Goal: Transaction & Acquisition: Purchase product/service

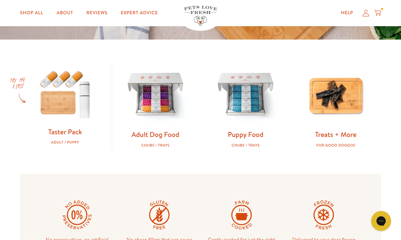
scroll to position [180, 0]
click at [162, 123] on img at bounding box center [155, 95] width 69 height 69
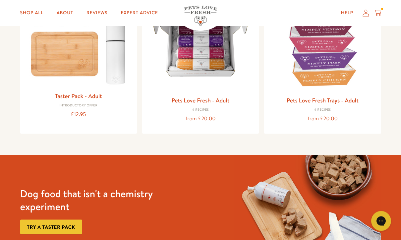
scroll to position [120, 0]
click at [207, 76] on img at bounding box center [201, 39] width 106 height 106
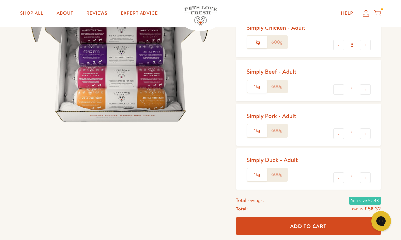
scroll to position [108, 0]
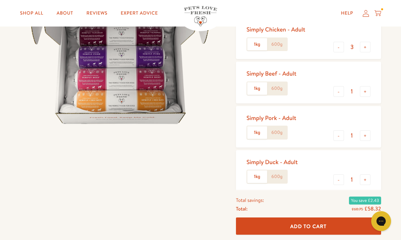
click at [278, 88] on label "600g" at bounding box center [277, 88] width 20 height 13
click at [0, 0] on input "600g" at bounding box center [0, 0] width 0 height 0
click at [280, 45] on label "600g" at bounding box center [277, 44] width 20 height 13
click at [0, 0] on input "600g" at bounding box center [0, 0] width 0 height 0
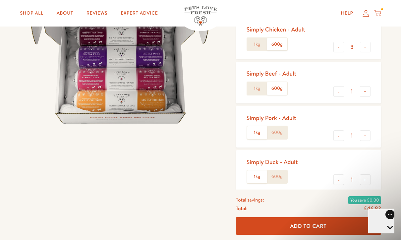
scroll to position [0, 0]
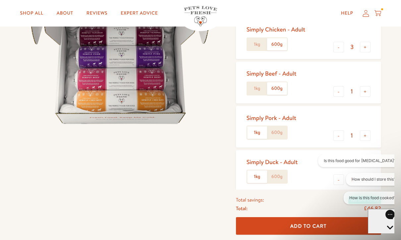
click at [338, 49] on button "-" at bounding box center [339, 47] width 11 height 11
type input "2"
click at [369, 93] on button "+" at bounding box center [365, 91] width 11 height 11
click at [368, 95] on button "+" at bounding box center [365, 91] width 11 height 11
click at [370, 91] on button "+" at bounding box center [365, 91] width 11 height 11
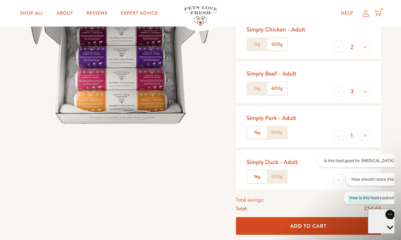
type input "4"
click at [337, 139] on button "-" at bounding box center [339, 135] width 11 height 11
type input "0"
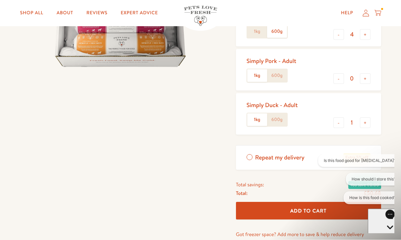
scroll to position [166, 0]
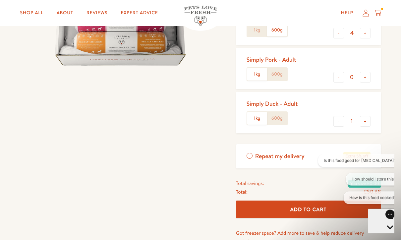
click at [344, 120] on input "1" at bounding box center [352, 121] width 16 height 7
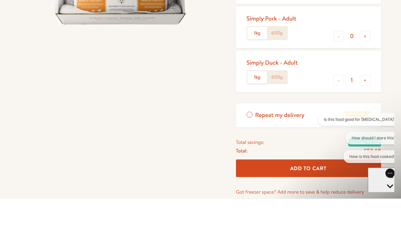
click at [334, 116] on button "-" at bounding box center [339, 121] width 11 height 11
type input "0"
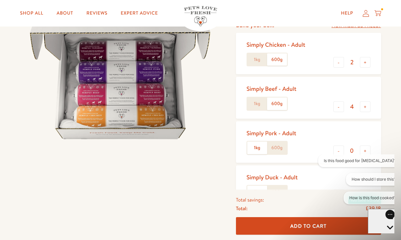
scroll to position [92, 0]
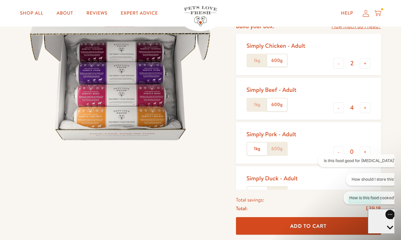
click at [365, 110] on button "+" at bounding box center [365, 107] width 11 height 11
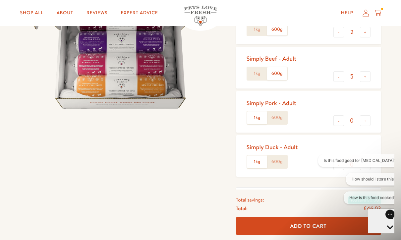
scroll to position [119, 0]
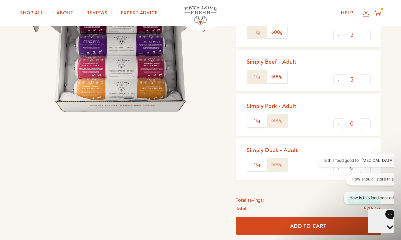
click at [339, 83] on button "-" at bounding box center [339, 80] width 11 height 11
type input "4"
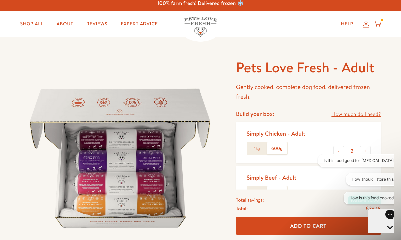
scroll to position [4, 0]
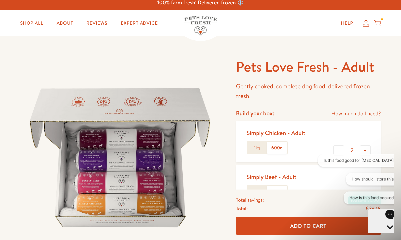
click at [37, 25] on link "Shop All" at bounding box center [32, 23] width 34 height 13
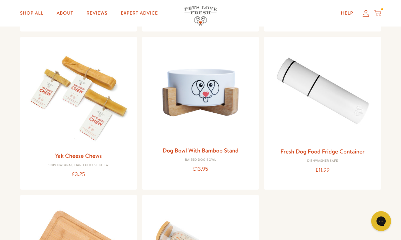
scroll to position [632, 0]
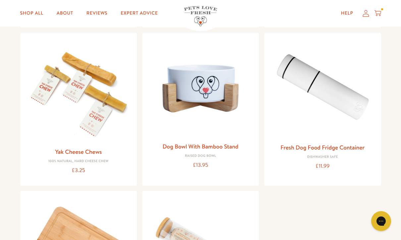
click at [83, 153] on link "Yak Cheese Chews" at bounding box center [78, 152] width 47 height 8
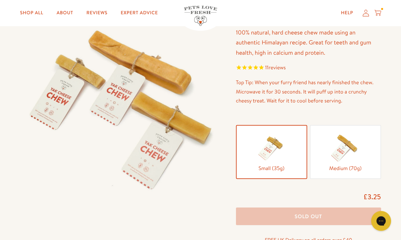
scroll to position [58, 0]
click at [335, 160] on img at bounding box center [345, 147] width 33 height 33
click at [0, 0] on input "Medium (70g)" at bounding box center [0, 0] width 0 height 0
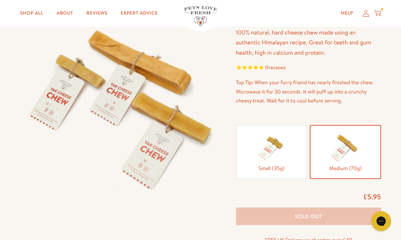
click at [352, 156] on img at bounding box center [345, 147] width 33 height 33
click at [0, 0] on input "Medium (70g)" at bounding box center [0, 0] width 0 height 0
click at [284, 159] on img at bounding box center [271, 147] width 33 height 33
click at [0, 0] on input "Small (35g)" at bounding box center [0, 0] width 0 height 0
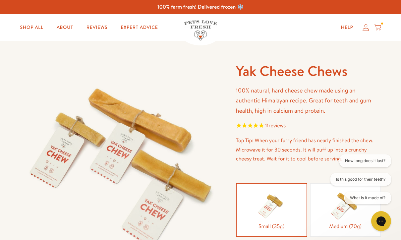
scroll to position [0, 0]
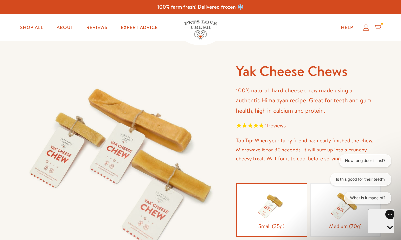
click at [35, 33] on link "Shop All" at bounding box center [32, 27] width 34 height 13
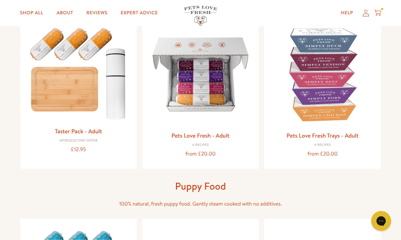
scroll to position [85, 0]
click at [327, 92] on img at bounding box center [323, 74] width 106 height 106
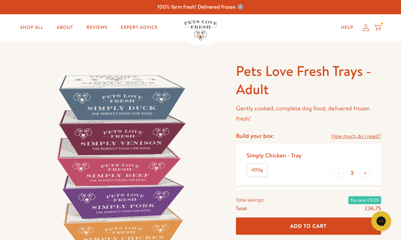
click at [33, 31] on link "Shop All" at bounding box center [32, 27] width 34 height 13
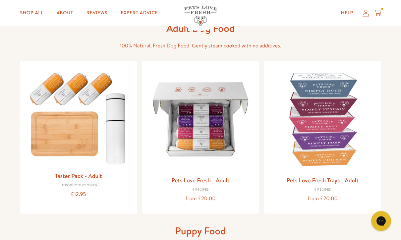
scroll to position [48, 0]
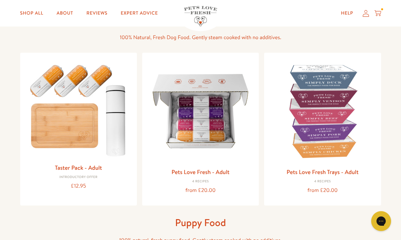
click at [208, 131] on img at bounding box center [201, 111] width 106 height 106
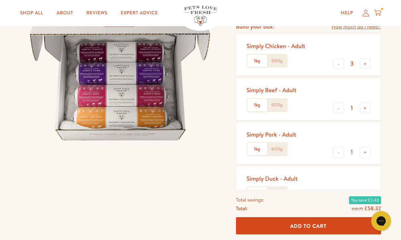
scroll to position [91, 0]
click at [339, 155] on button "-" at bounding box center [339, 152] width 11 height 11
type input "0"
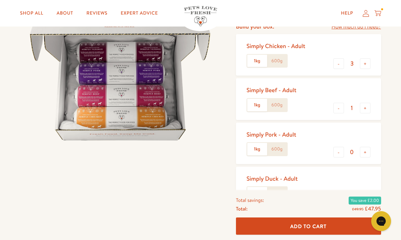
click at [340, 197] on button "-" at bounding box center [339, 196] width 11 height 11
type input "0"
click at [338, 64] on button "-" at bounding box center [339, 63] width 11 height 11
type input "2"
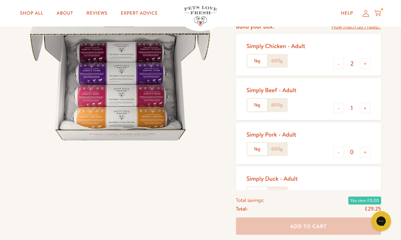
click at [368, 111] on button "+" at bounding box center [365, 108] width 11 height 11
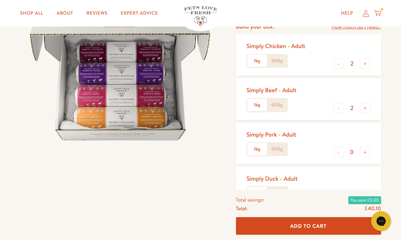
click at [364, 111] on button "+" at bounding box center [365, 108] width 11 height 11
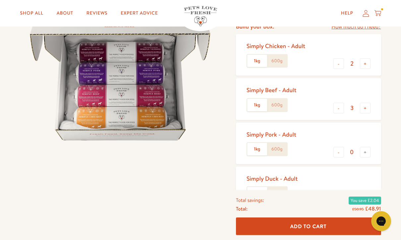
click at [369, 109] on button "+" at bounding box center [365, 108] width 11 height 11
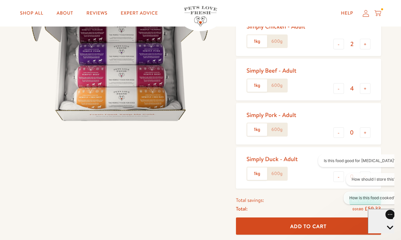
scroll to position [97, 0]
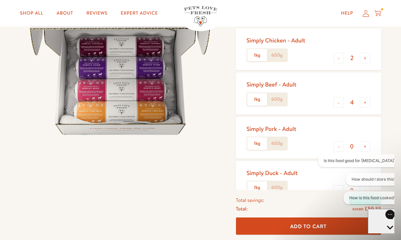
click at [280, 102] on label "600g" at bounding box center [277, 99] width 20 height 13
click at [0, 0] on input "600g" at bounding box center [0, 0] width 0 height 0
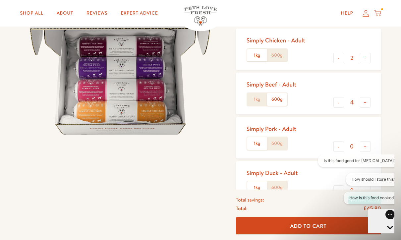
click at [277, 56] on label "600g" at bounding box center [277, 55] width 20 height 13
click at [0, 0] on input "600g" at bounding box center [0, 0] width 0 height 0
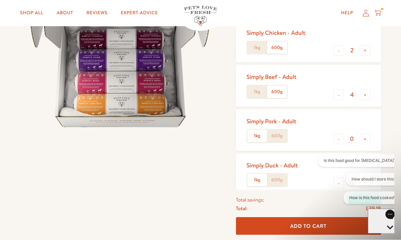
scroll to position [99, 0]
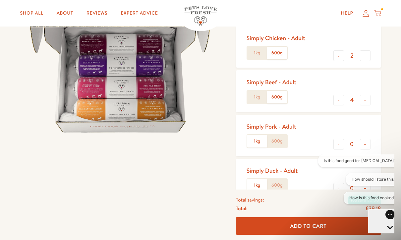
click at [368, 100] on button "+" at bounding box center [365, 100] width 11 height 11
type input "5"
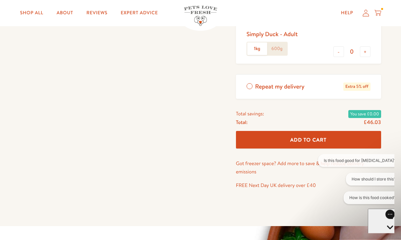
scroll to position [246, 0]
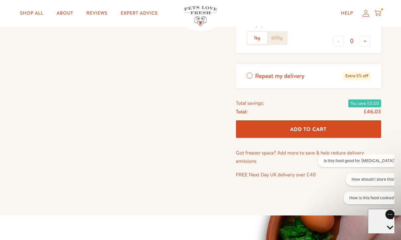
click at [313, 129] on span "Add To Cart" at bounding box center [308, 129] width 36 height 7
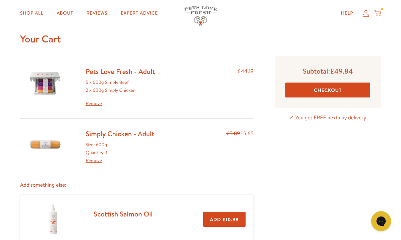
scroll to position [20, 0]
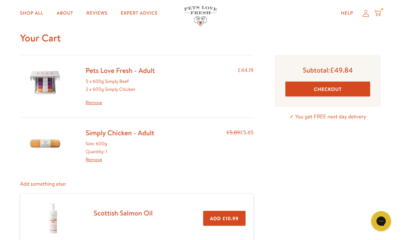
click at [99, 160] on link "Remove" at bounding box center [94, 159] width 16 height 7
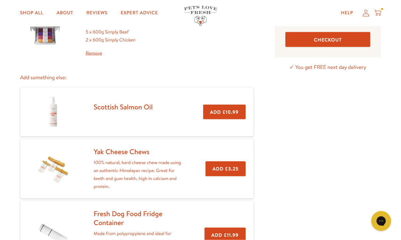
scroll to position [66, 0]
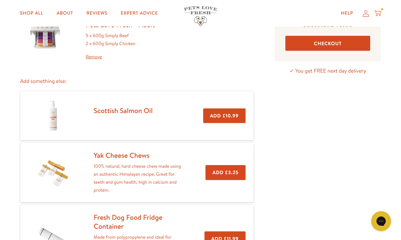
click at [229, 173] on button "Add £3.25" at bounding box center [226, 172] width 40 height 15
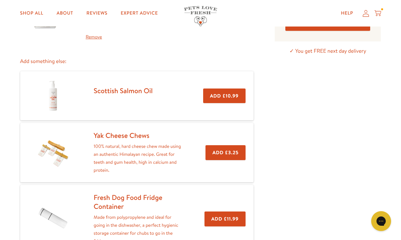
scroll to position [85, 0]
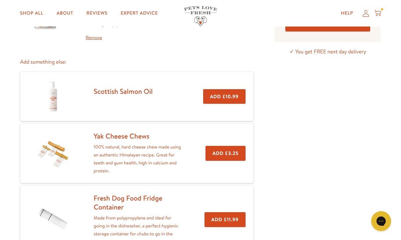
click at [226, 155] on button "Add £3.25" at bounding box center [226, 153] width 40 height 15
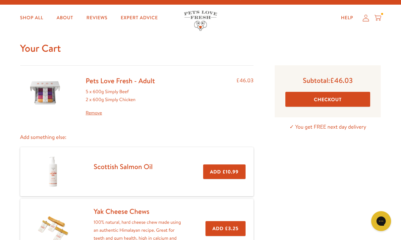
scroll to position [12, 0]
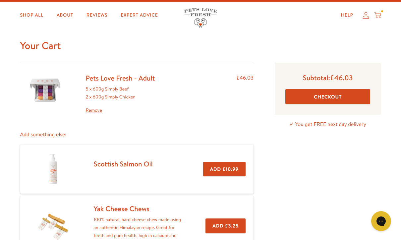
click at [322, 100] on button "Checkout" at bounding box center [327, 96] width 85 height 15
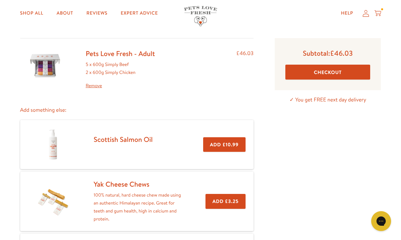
click at [366, 15] on icon at bounding box center [366, 13] width 7 height 7
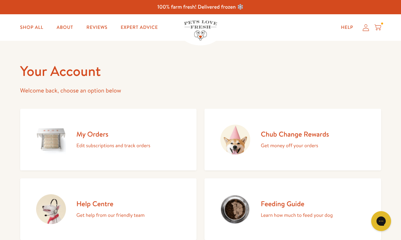
click at [363, 31] on icon at bounding box center [366, 27] width 7 height 7
click at [364, 31] on icon at bounding box center [366, 27] width 7 height 7
click at [125, 146] on p "Edit subscriptions and track orders" at bounding box center [114, 145] width 74 height 9
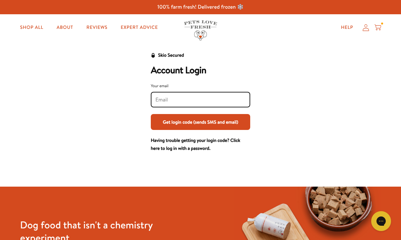
click at [168, 97] on input "Your email" at bounding box center [200, 99] width 90 height 7
type input "[PERSON_NAME][EMAIL_ADDRESS][PERSON_NAME][DOMAIN_NAME]"
click at [201, 122] on button "Get login code (sends SMS and email)" at bounding box center [200, 122] width 99 height 16
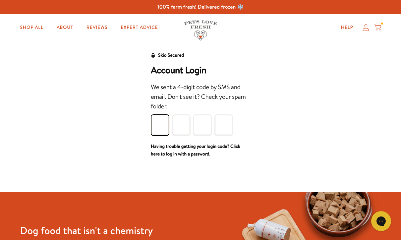
click at [163, 129] on input "Please enter your pin code" at bounding box center [160, 125] width 17 height 20
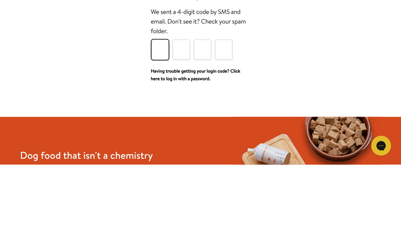
type input "7"
type input "8"
type input "7"
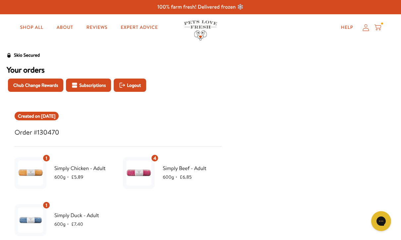
click at [380, 31] on icon at bounding box center [378, 27] width 7 height 7
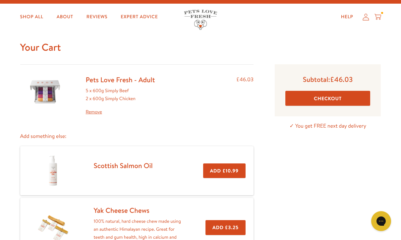
scroll to position [7, 0]
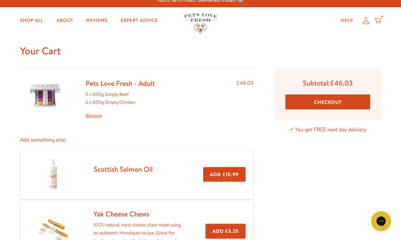
click at [328, 106] on button "Checkout" at bounding box center [327, 101] width 85 height 15
